Goal: Check status: Check status

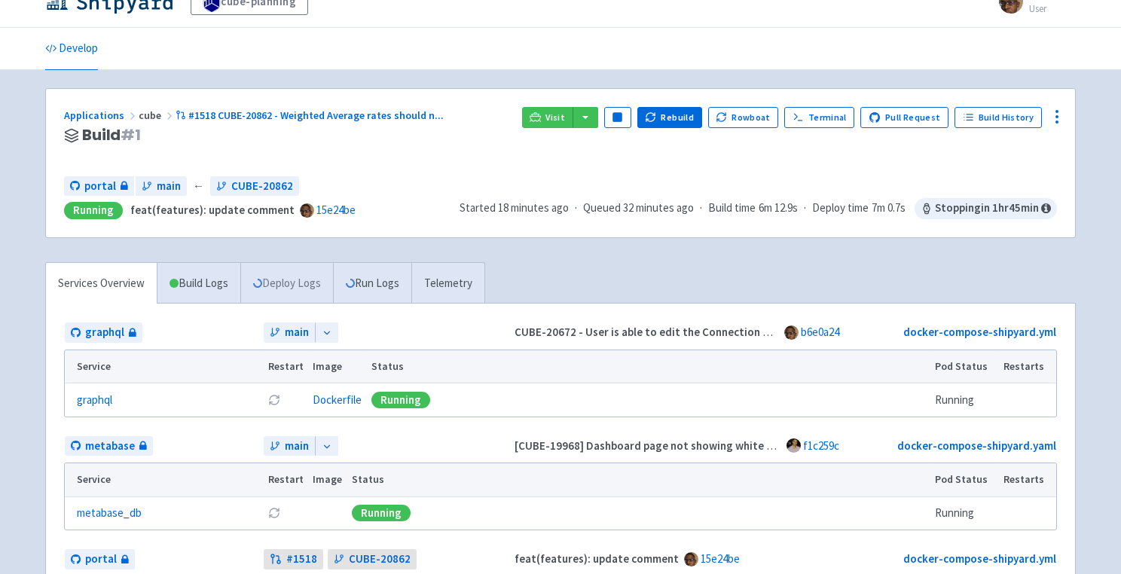
scroll to position [29, 0]
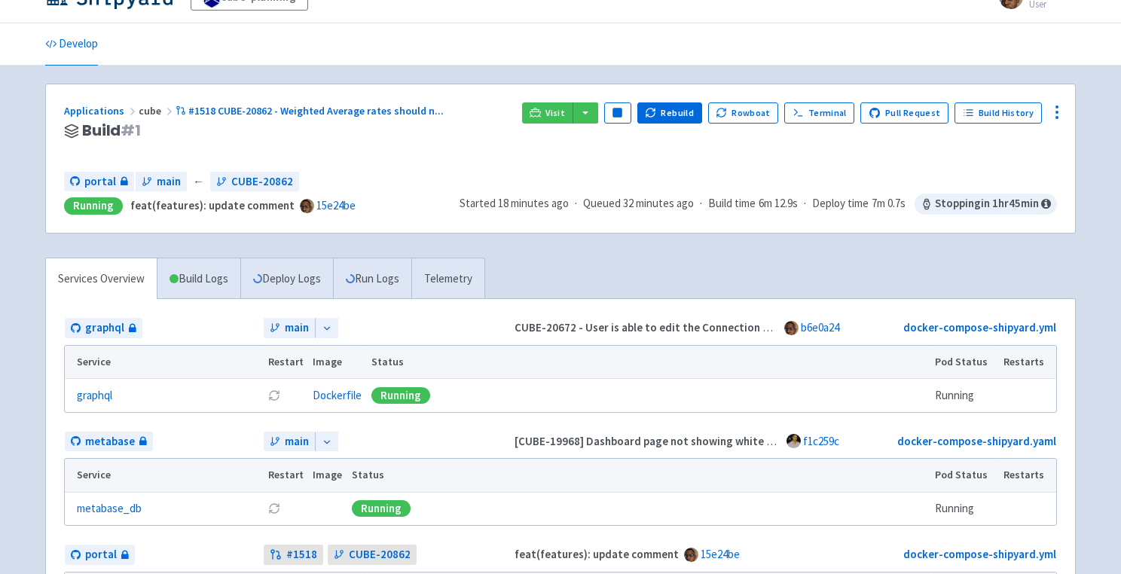
click at [325, 335] on div at bounding box center [326, 328] width 23 height 20
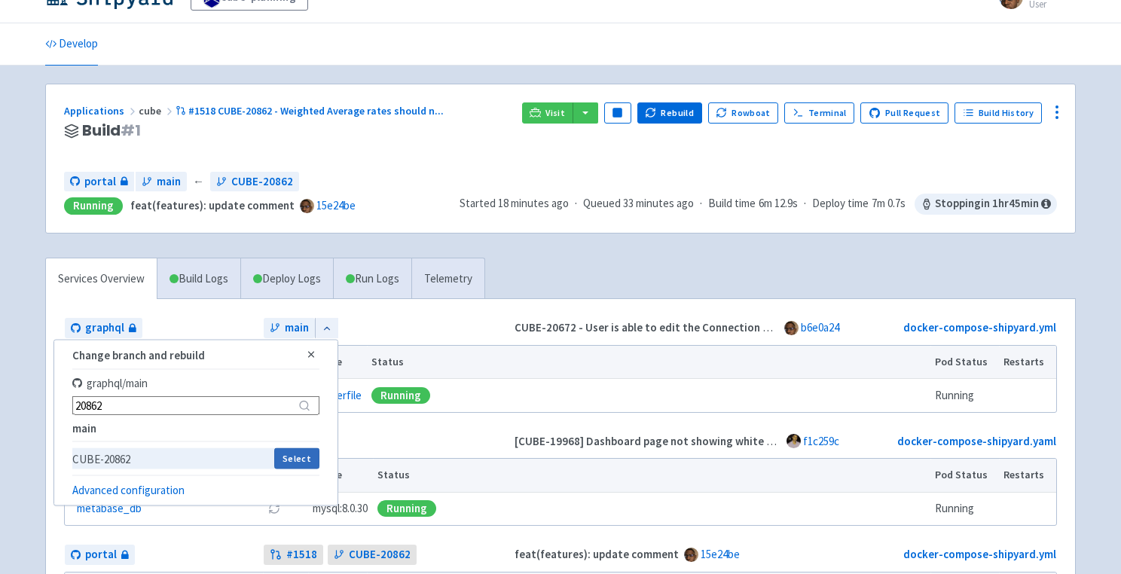
type input "20862"
click at [300, 459] on button "Select" at bounding box center [296, 458] width 44 height 21
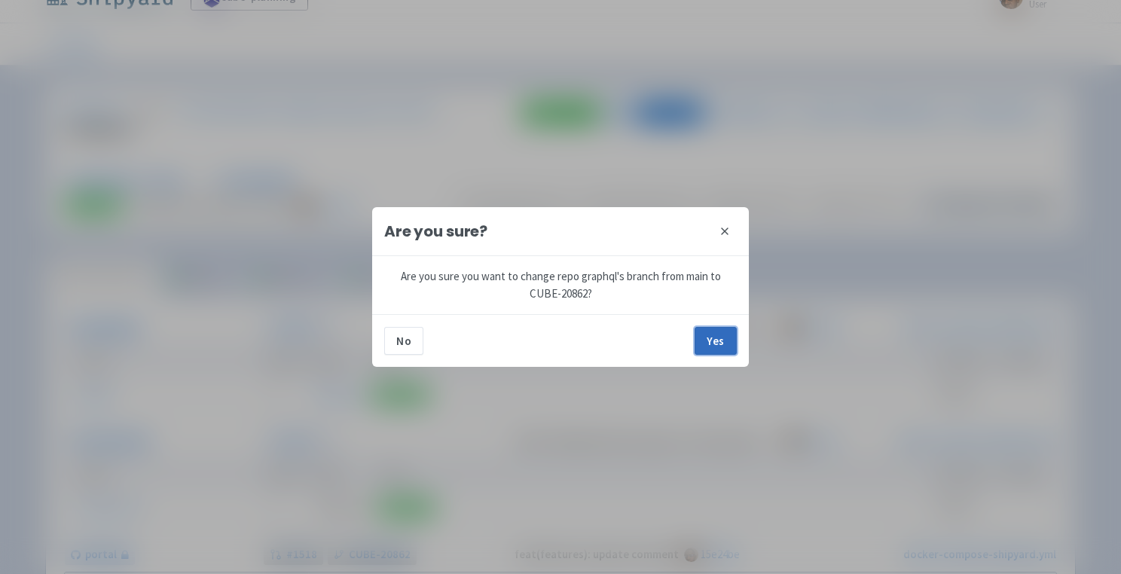
click at [717, 342] on button "Yes" at bounding box center [716, 340] width 42 height 27
click at [726, 347] on button "Yes" at bounding box center [716, 340] width 42 height 27
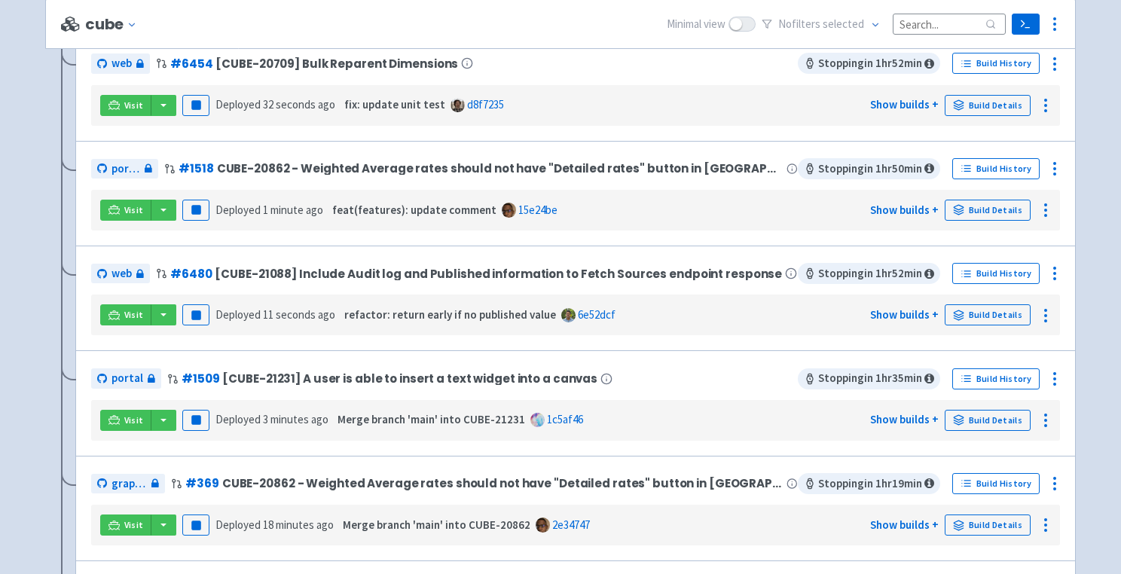
scroll to position [352, 0]
